Goal: Transaction & Acquisition: Download file/media

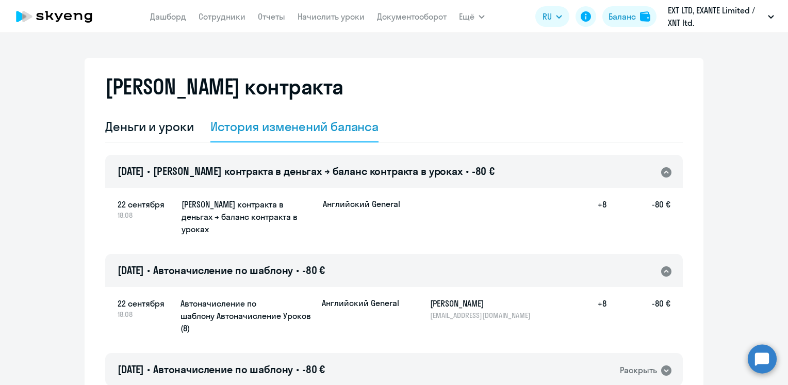
select select "english_adult_not_native_speaker"
click at [171, 17] on link "Дашборд" at bounding box center [168, 16] width 36 height 10
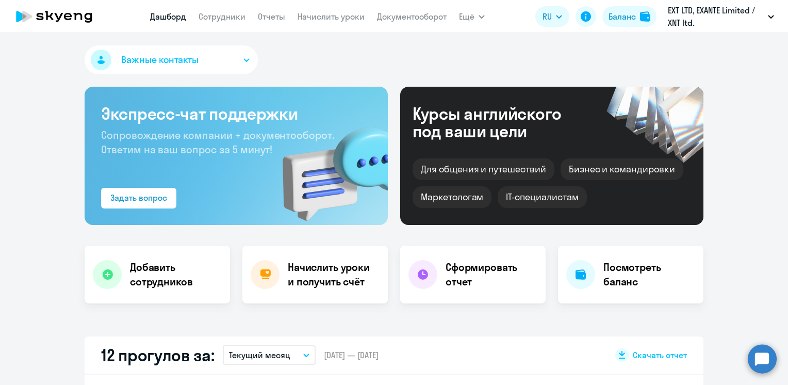
select select "30"
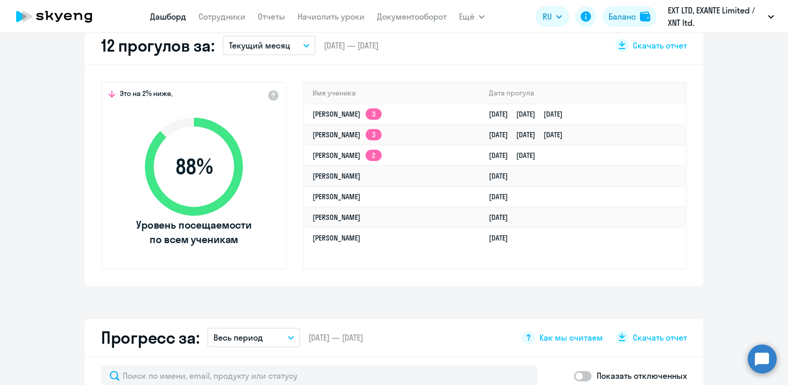
scroll to position [310, 0]
click at [270, 17] on link "Отчеты" at bounding box center [271, 16] width 27 height 10
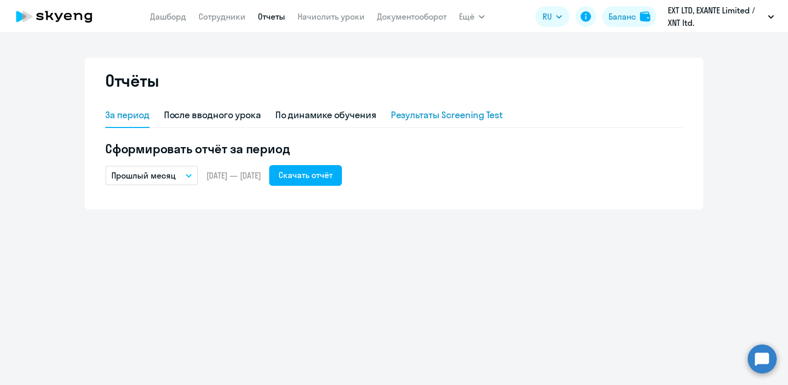
click at [456, 119] on div "Результаты Screening Test" at bounding box center [447, 114] width 112 height 13
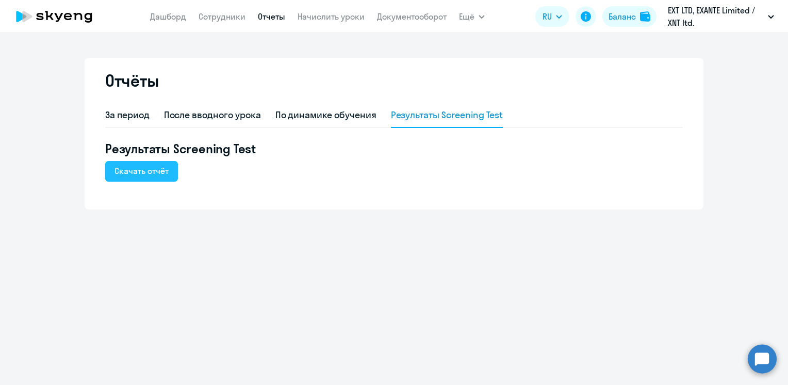
click at [167, 176] on div "Скачать отчёт" at bounding box center [142, 171] width 54 height 12
click at [496, 2] on app-header "[PERSON_NAME] Отчеты Начислить уроки Документооборот Ещё Дашборд Сотрудники Отч…" at bounding box center [394, 16] width 788 height 33
click at [335, 119] on div "По динамике обучения" at bounding box center [326, 114] width 101 height 13
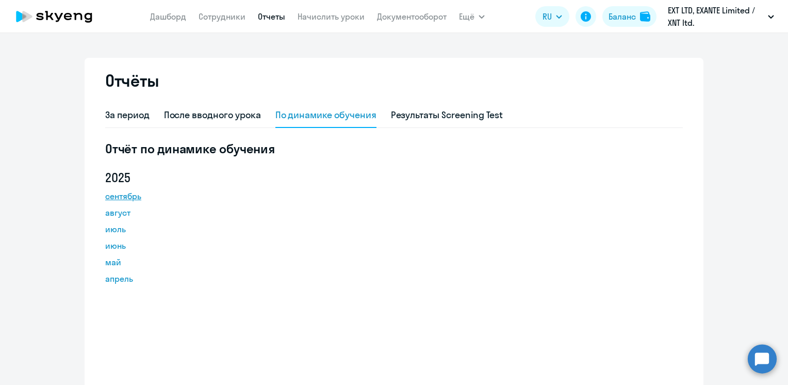
click at [120, 198] on link "сентябрь" at bounding box center [151, 196] width 93 height 12
